Goal: Task Accomplishment & Management: Complete application form

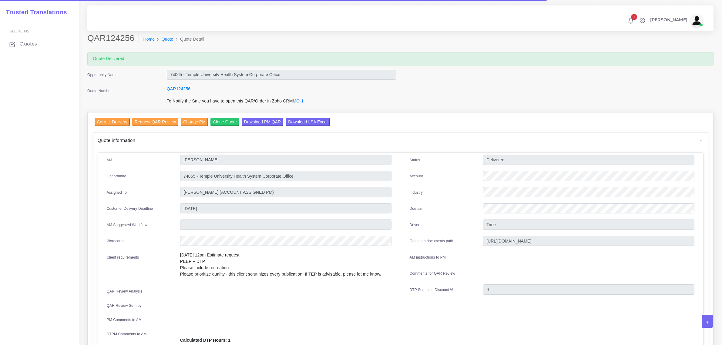
click at [32, 42] on span "Quotes" at bounding box center [28, 44] width 17 height 7
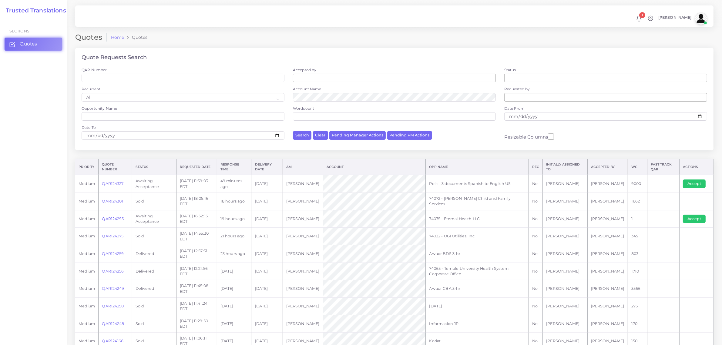
click at [113, 217] on link "QAR124295" at bounding box center [113, 219] width 22 height 5
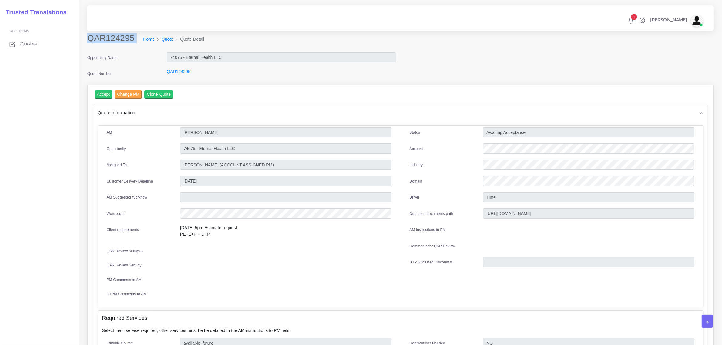
drag, startPoint x: 89, startPoint y: 38, endPoint x: 128, endPoint y: 45, distance: 39.3
click at [128, 45] on div "QAR124295 Home Quote Quote Detail" at bounding box center [321, 41] width 476 height 17
copy div "QAR124295"
click at [103, 93] on input "Accept" at bounding box center [104, 94] width 18 height 8
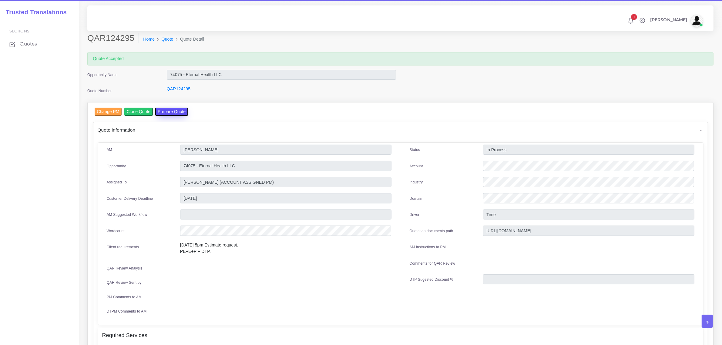
click at [159, 113] on button "Prepare Quote" at bounding box center [171, 112] width 33 height 8
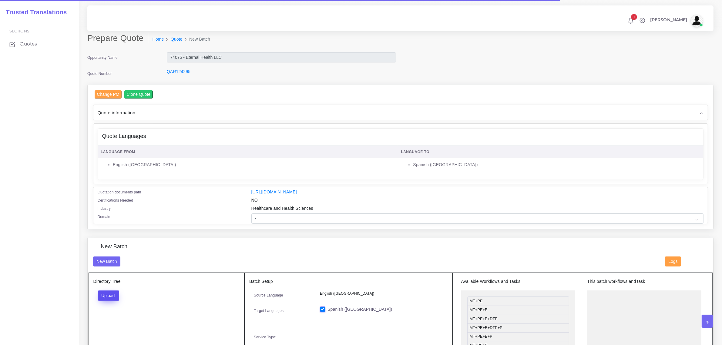
click at [114, 296] on button "Upload" at bounding box center [109, 296] width 22 height 10
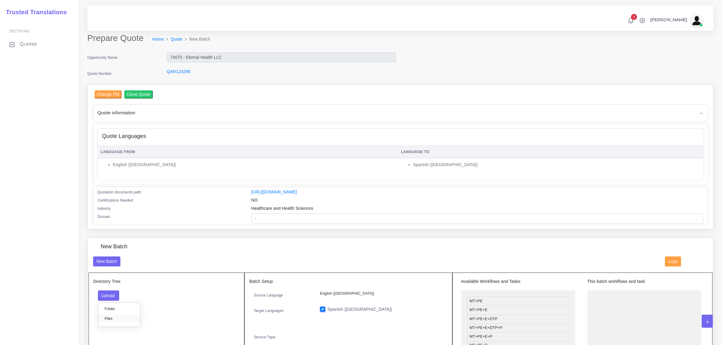
click at [117, 317] on label "Files" at bounding box center [119, 319] width 42 height 8
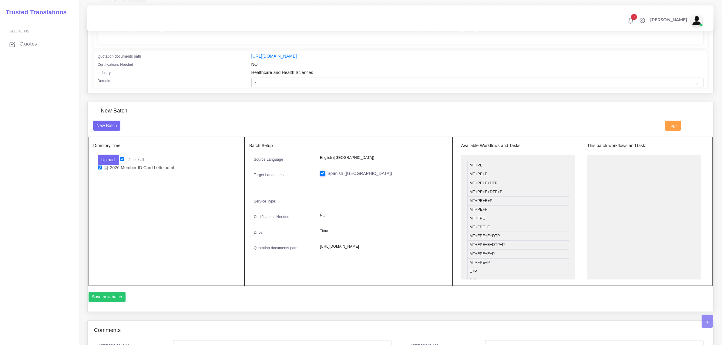
scroll to position [152, 0]
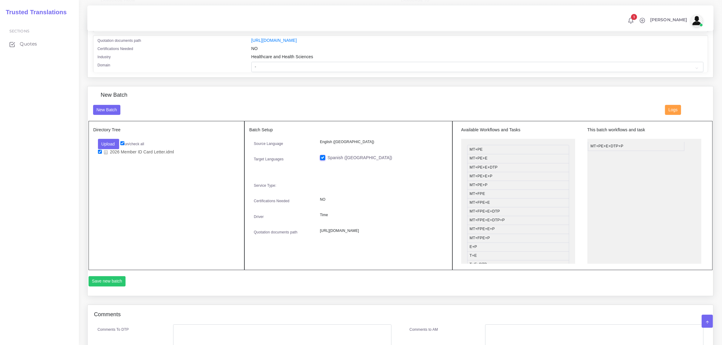
drag, startPoint x: 507, startPoint y: 177, endPoint x: 628, endPoint y: 146, distance: 124.7
click at [107, 281] on button "Save new batch" at bounding box center [107, 281] width 37 height 10
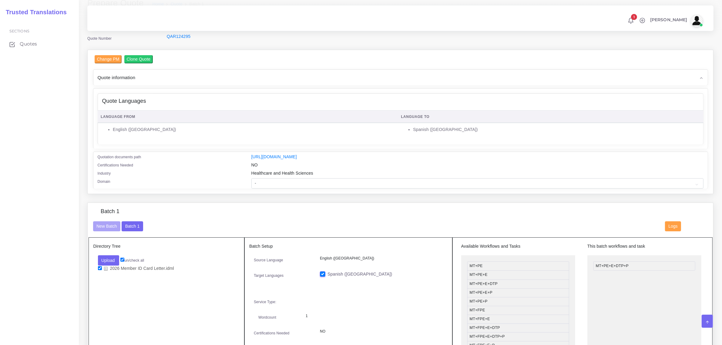
scroll to position [265, 0]
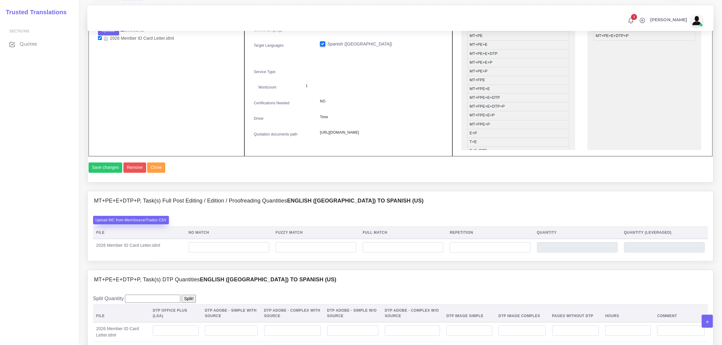
click at [136, 224] on label "Upload WC from MemSource/Trados CSV" at bounding box center [131, 220] width 76 height 8
click at [0, 0] on input "Upload WC from MemSource/Trados CSV" at bounding box center [0, 0] width 0 height 0
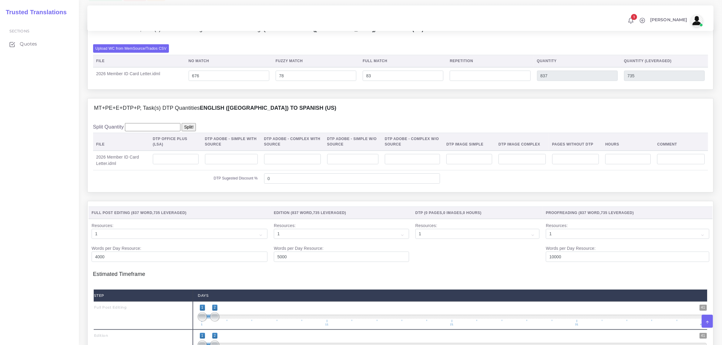
scroll to position [455, 0]
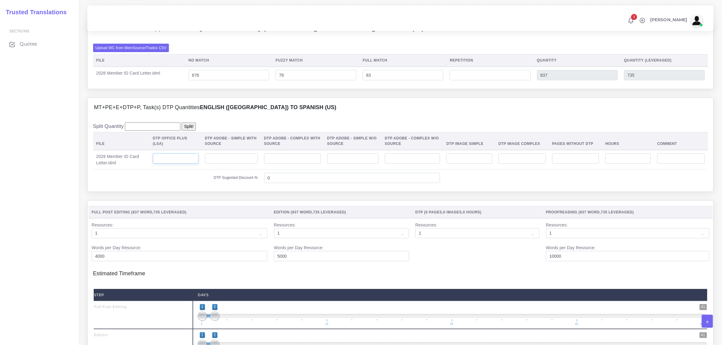
click at [175, 164] on input "number" at bounding box center [176, 158] width 46 height 10
click at [242, 164] on input "number" at bounding box center [231, 158] width 53 height 10
type input "1"
click at [279, 164] on input "number" at bounding box center [292, 158] width 57 height 10
type input "1"
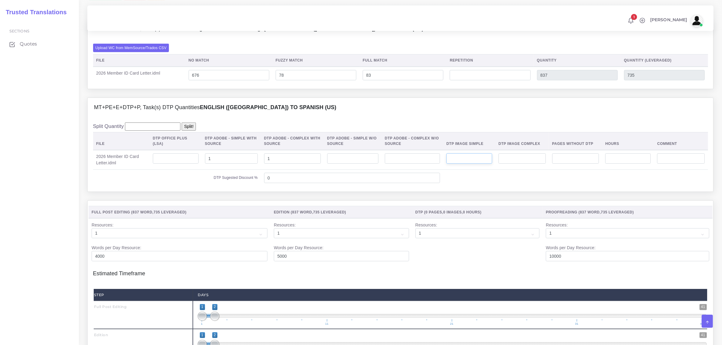
click at [484, 164] on input "number" at bounding box center [469, 158] width 46 height 10
type input "1"
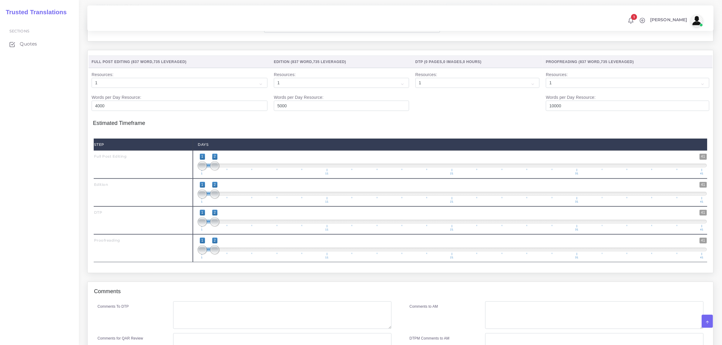
scroll to position [607, 0]
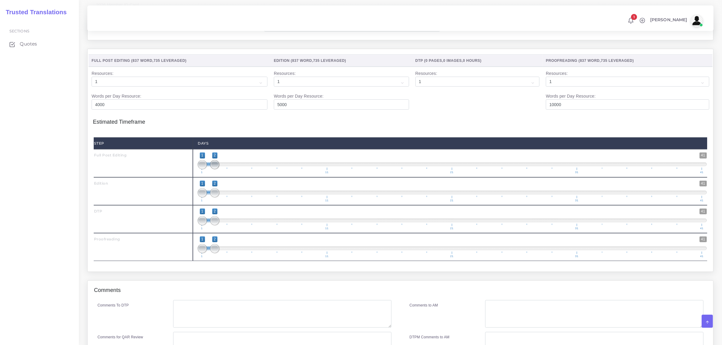
type input "1;1"
drag, startPoint x: 216, startPoint y: 178, endPoint x: 200, endPoint y: 186, distance: 18.2
click at [210, 169] on span at bounding box center [214, 164] width 9 height 9
type input "2;2"
drag, startPoint x: 204, startPoint y: 205, endPoint x: 219, endPoint y: 212, distance: 16.7
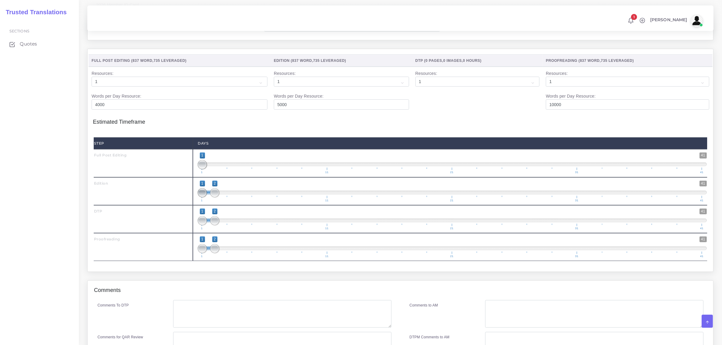
click at [207, 197] on span at bounding box center [202, 192] width 9 height 9
drag, startPoint x: 216, startPoint y: 234, endPoint x: 221, endPoint y: 236, distance: 5.4
click at [224, 225] on span at bounding box center [227, 220] width 9 height 9
type input "3;3"
drag, startPoint x: 203, startPoint y: 235, endPoint x: 229, endPoint y: 238, distance: 26.0
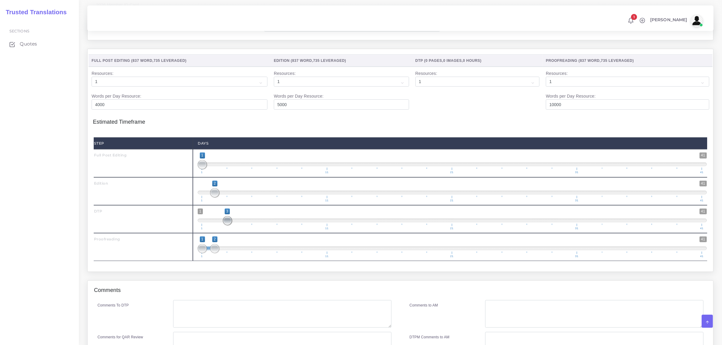
click at [229, 230] on span "1 41 3 3 3 — 3 1 11 21 31 41" at bounding box center [452, 219] width 509 height 21
drag, startPoint x: 214, startPoint y: 259, endPoint x: 239, endPoint y: 263, distance: 25.1
click at [239, 253] on span at bounding box center [239, 248] width 9 height 9
type input "4;4"
drag, startPoint x: 209, startPoint y: 264, endPoint x: 265, endPoint y: 256, distance: 56.7
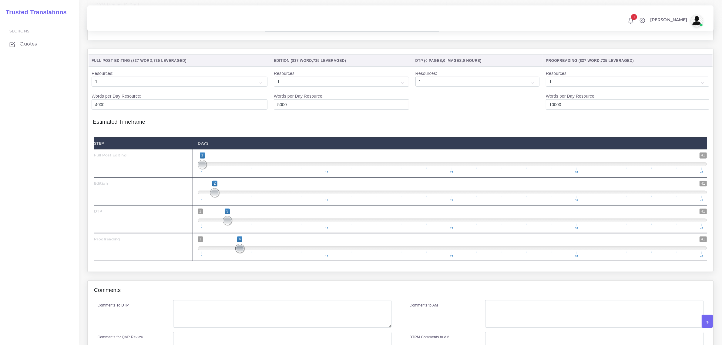
click at [248, 258] on span "1 41 4 4 4 — 4 1 11 21 31 41" at bounding box center [452, 247] width 509 height 21
click at [209, 321] on textarea "Comments To DTP" at bounding box center [282, 314] width 218 height 28
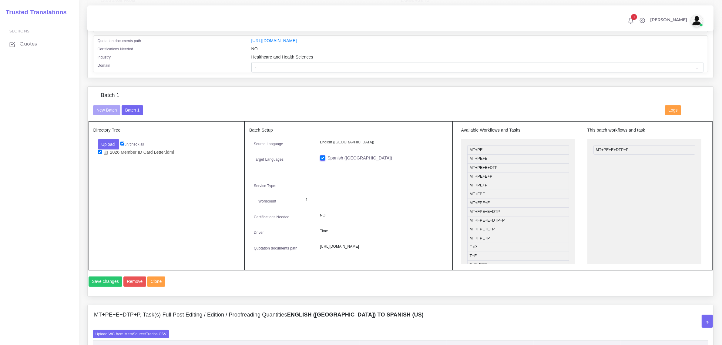
scroll to position [114, 0]
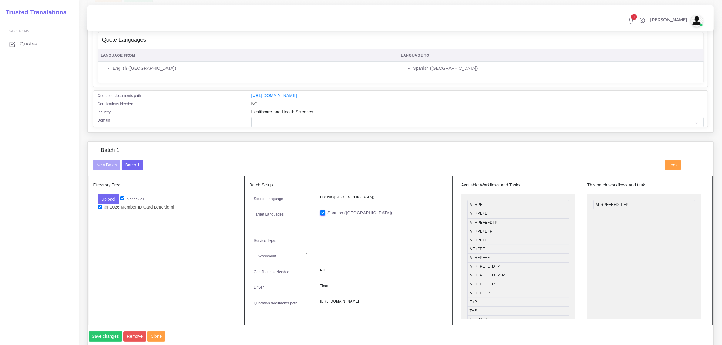
type textarea "no specific instructions."
click at [270, 122] on select "- Advertising and Media Agriculture, Forestry and Fishing Architecture, Buildin…" at bounding box center [477, 122] width 452 height 10
select select "Healthcare and Health Sciences"
click at [251, 117] on select "- Advertising and Media Agriculture, Forestry and Fishing Architecture, Buildin…" at bounding box center [477, 122] width 452 height 10
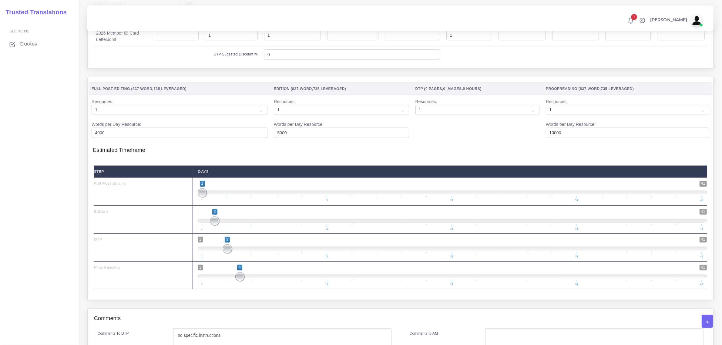
scroll to position [690, 0]
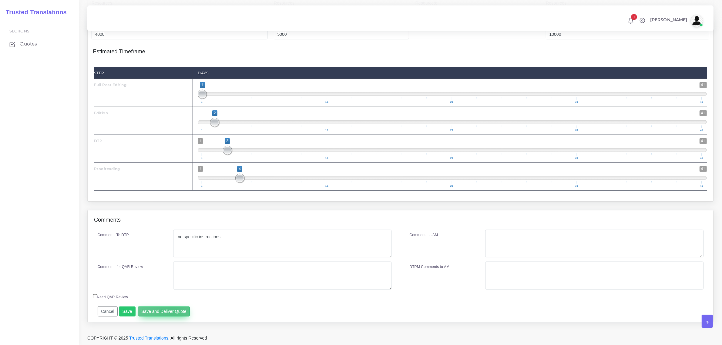
click at [170, 312] on button "Save and Deliver Quote" at bounding box center [164, 312] width 52 height 10
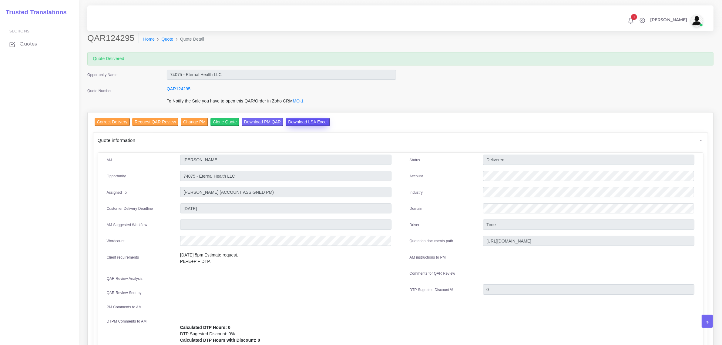
click at [305, 123] on input "Download LSA Excel" at bounding box center [308, 122] width 44 height 8
